Goal: Transaction & Acquisition: Purchase product/service

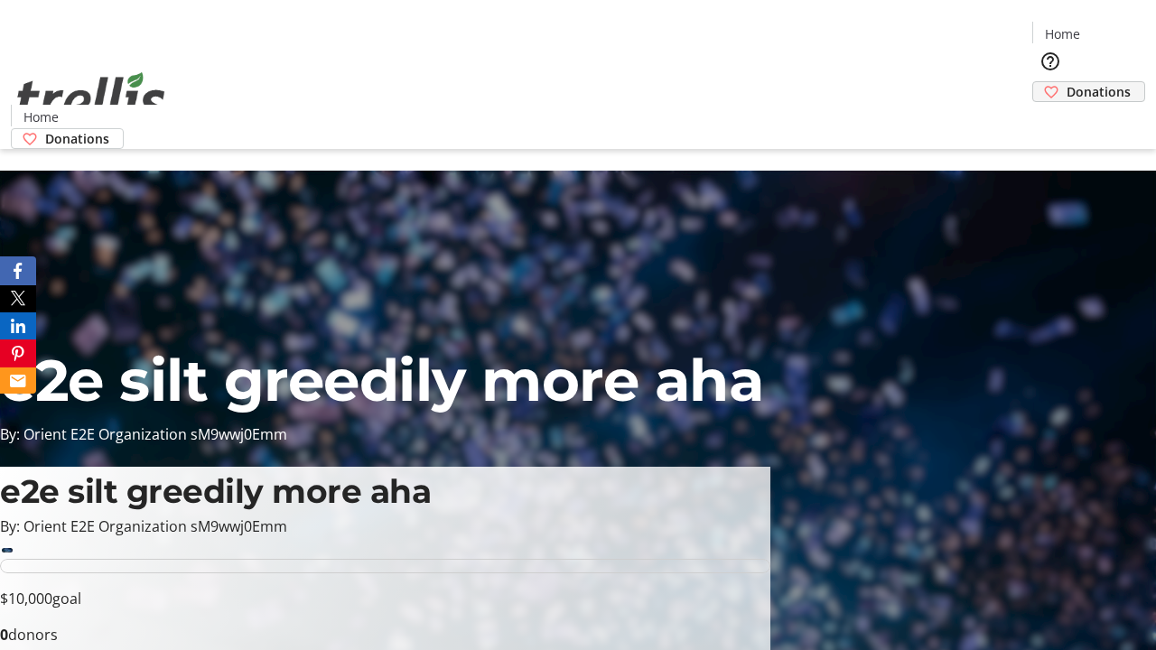
click at [1066, 82] on span "Donations" at bounding box center [1098, 91] width 64 height 19
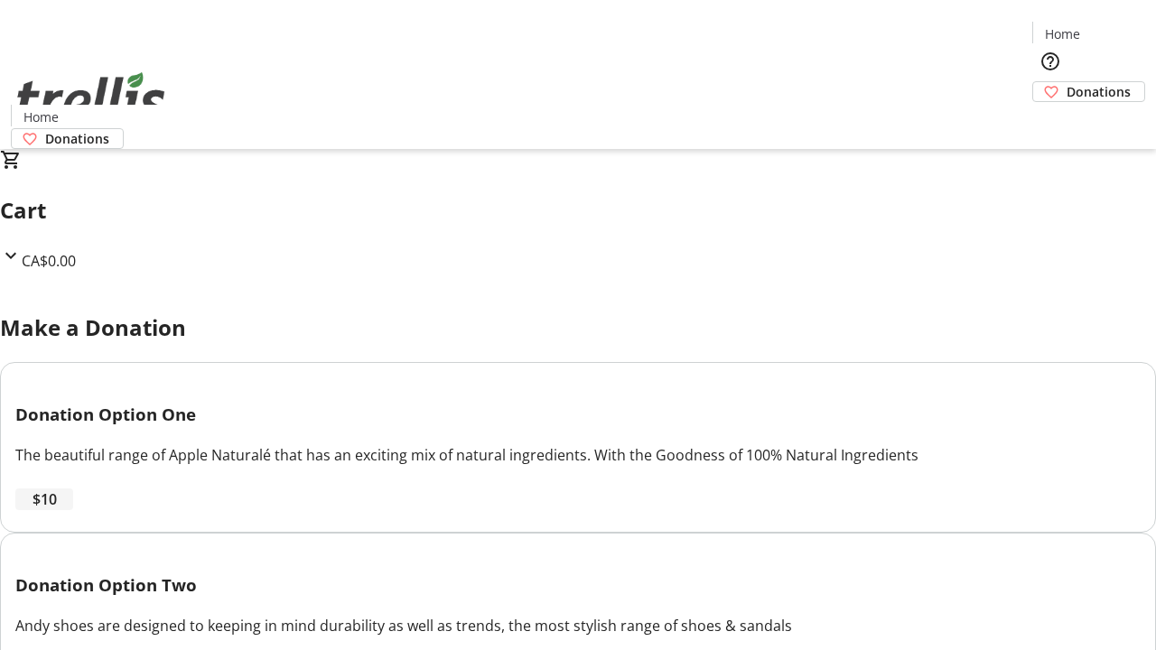
click at [57, 510] on span "$10" at bounding box center [45, 499] width 24 height 22
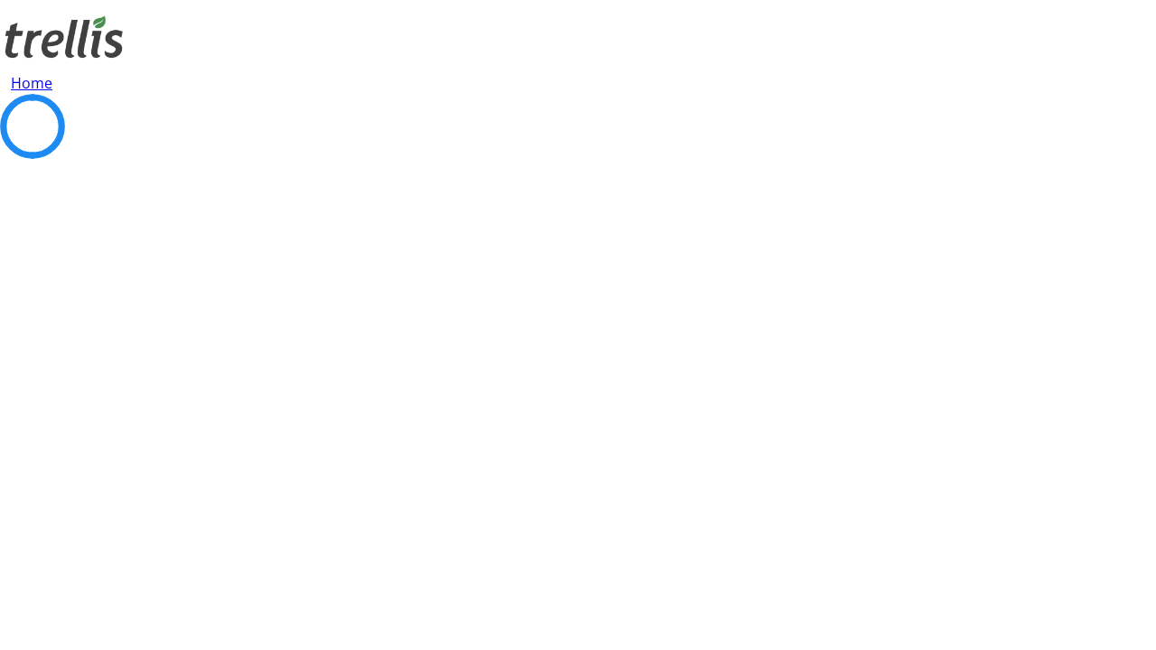
select select "CA"
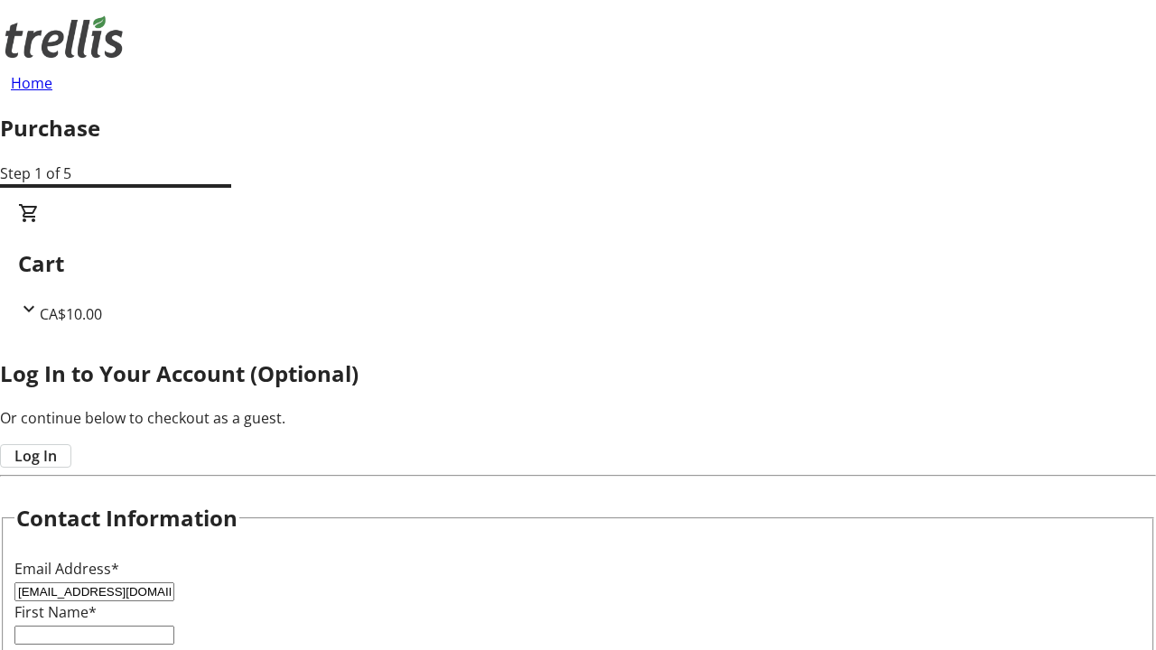
type input "[EMAIL_ADDRESS][DOMAIN_NAME]"
type input "Keshaun"
type input "[PERSON_NAME]"
type input "[STREET_ADDRESS][PERSON_NAME]"
type input "Kelowna"
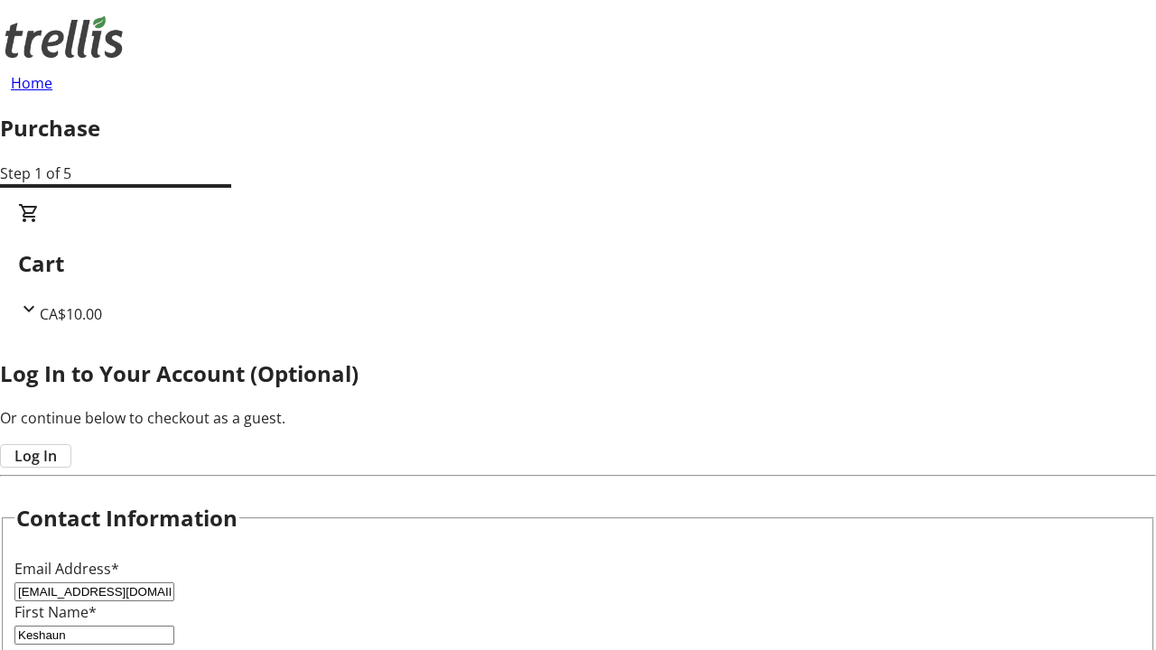
select select "BC"
type input "Kelowna"
type input "V1Y 0C2"
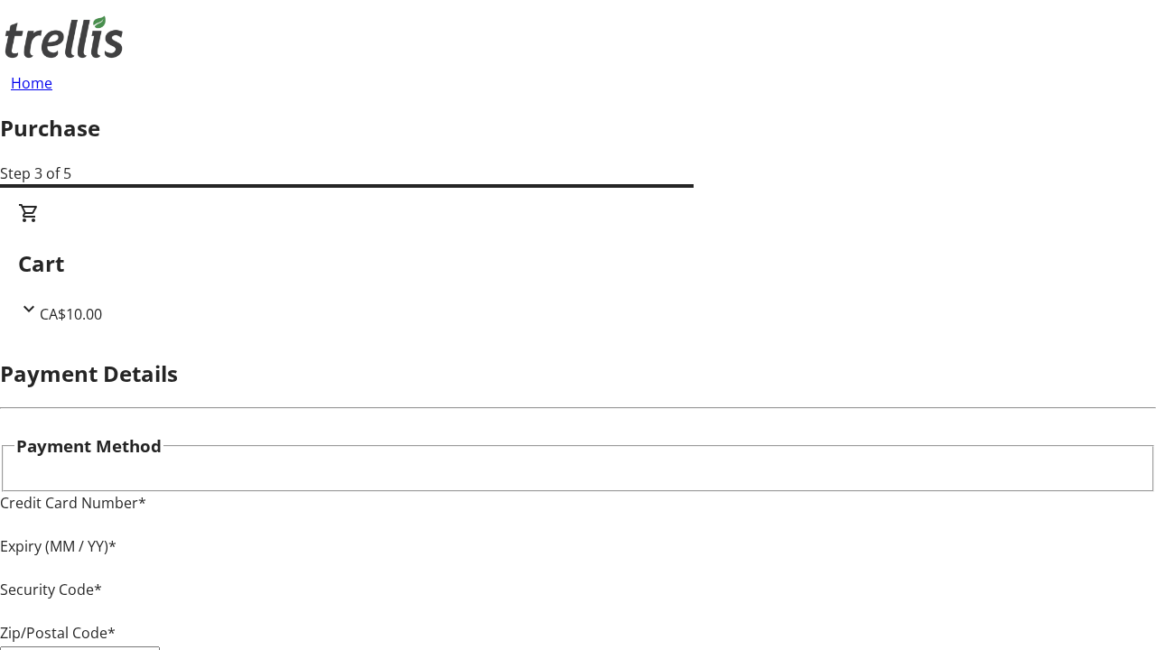
type input "V1Y 0C2"
